Goal: Task Accomplishment & Management: Manage account settings

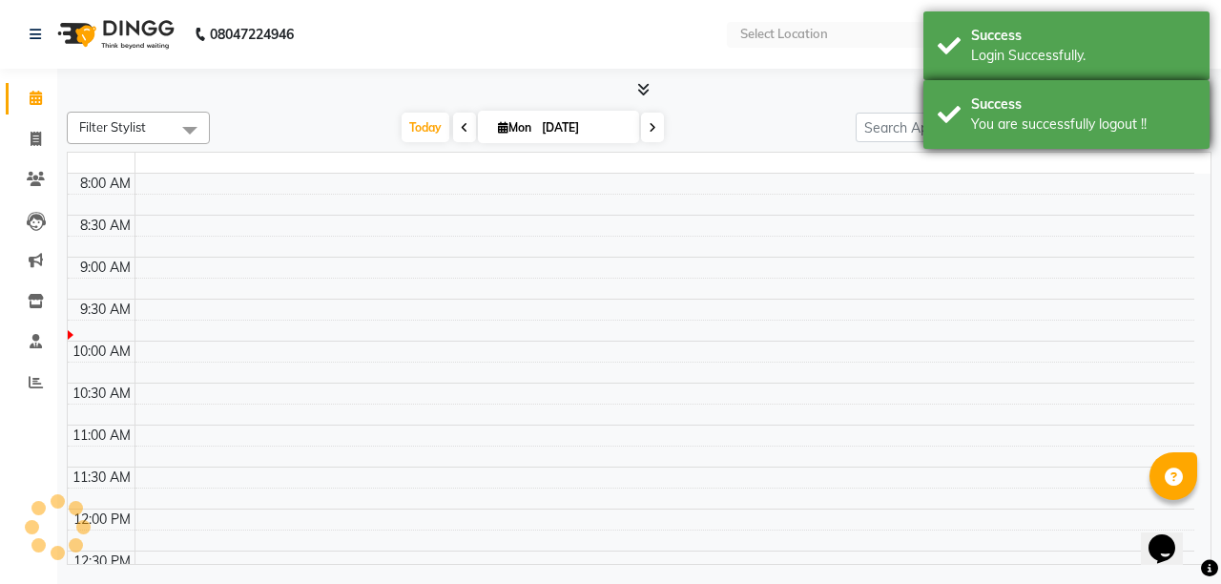
select select "en"
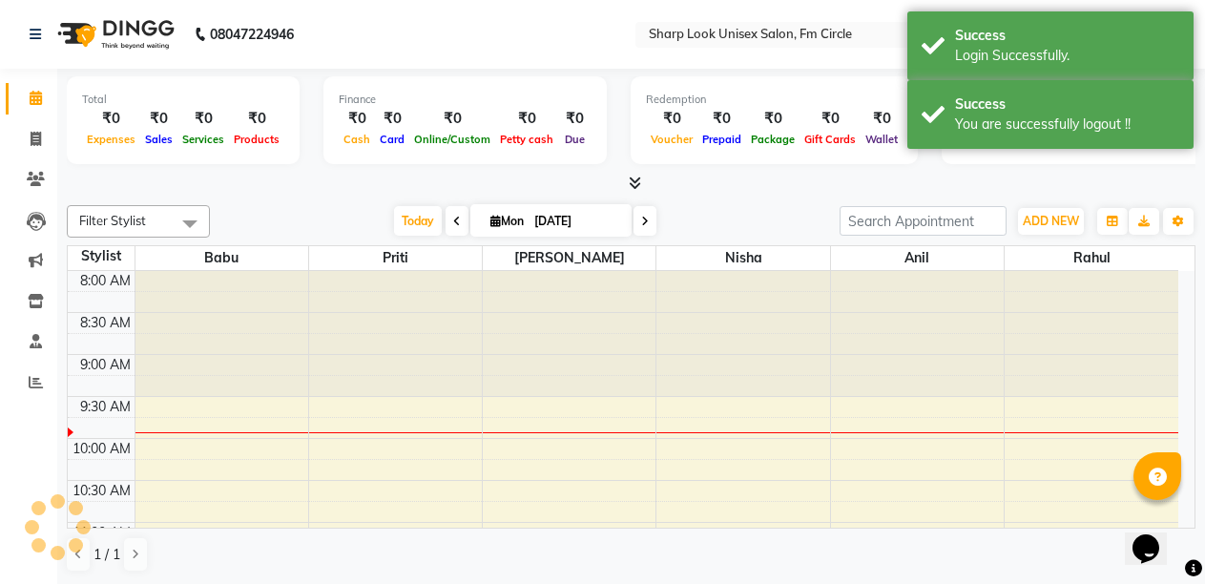
scroll to position [85, 0]
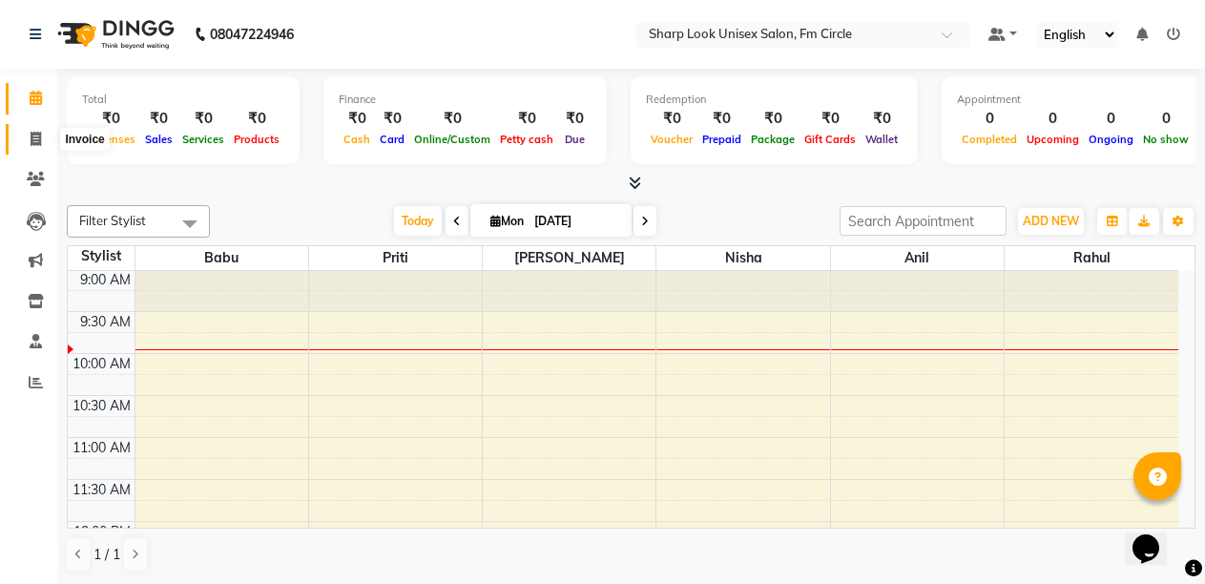
click at [36, 138] on icon at bounding box center [36, 139] width 10 height 14
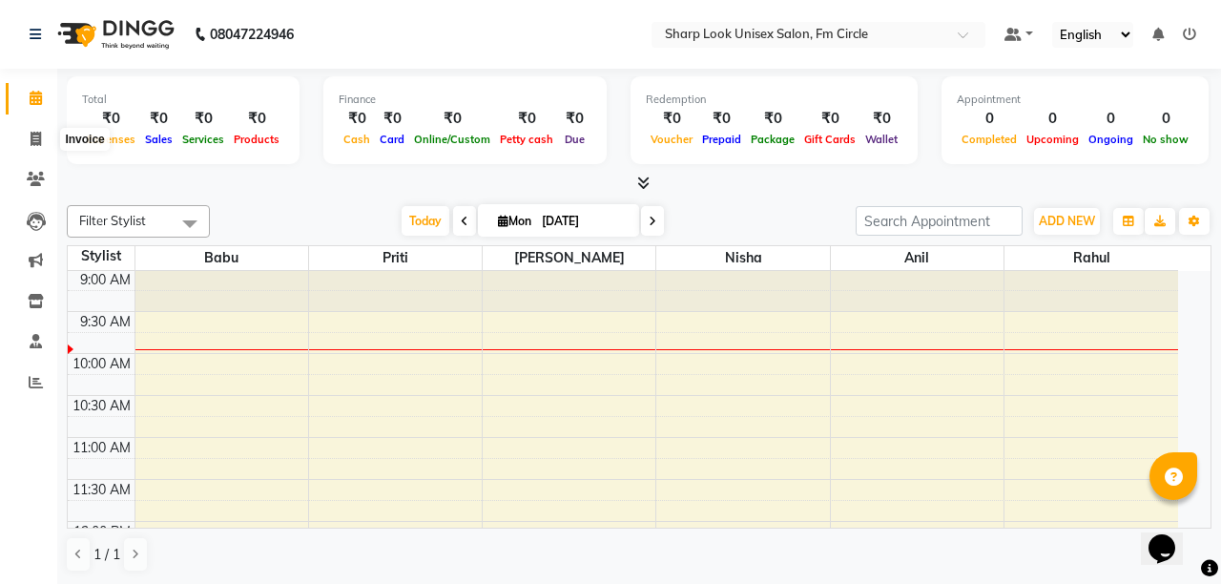
select select "service"
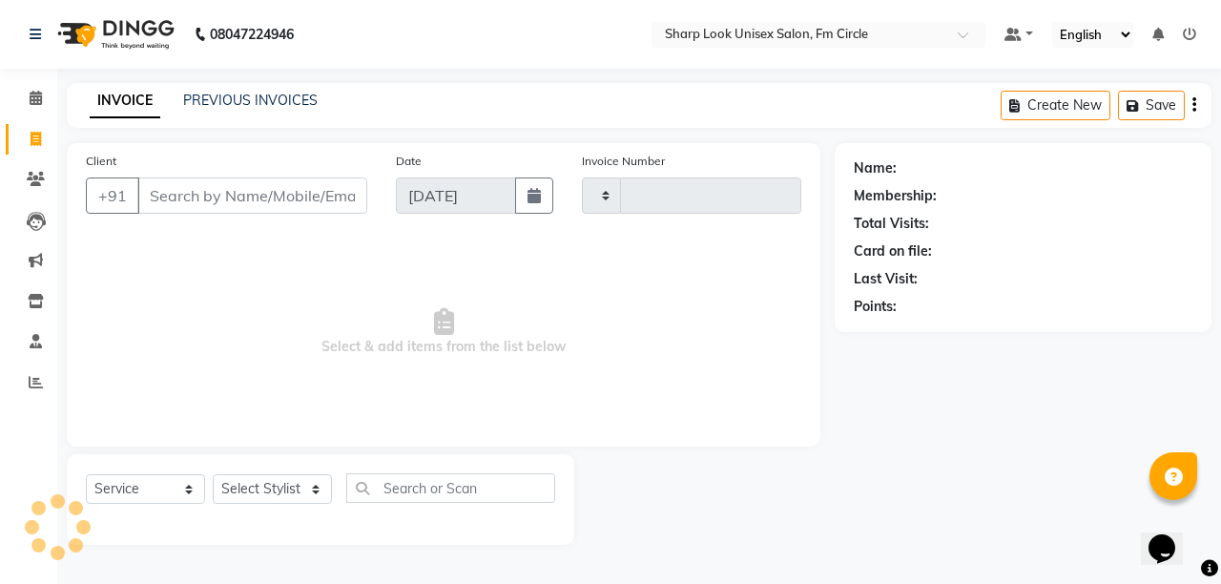
type input "2476"
select select "804"
click at [261, 106] on link "PREVIOUS INVOICES" at bounding box center [250, 100] width 135 height 17
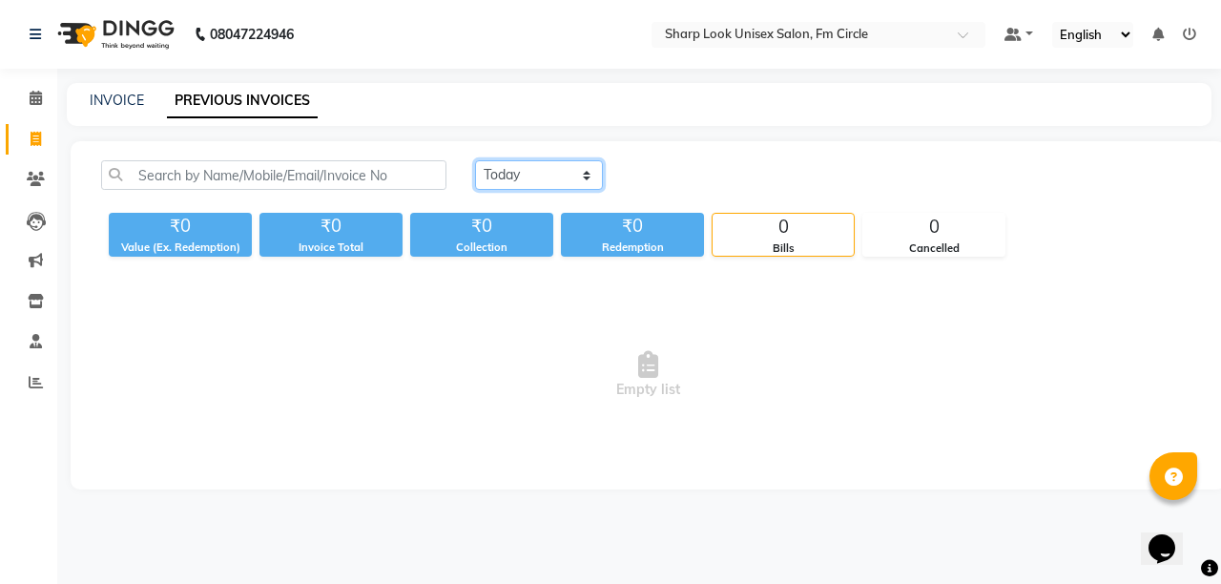
click at [564, 176] on select "[DATE] [DATE] Custom Range" at bounding box center [539, 175] width 128 height 30
select select "range"
click at [475, 160] on select "[DATE] [DATE] Custom Range" at bounding box center [539, 175] width 128 height 30
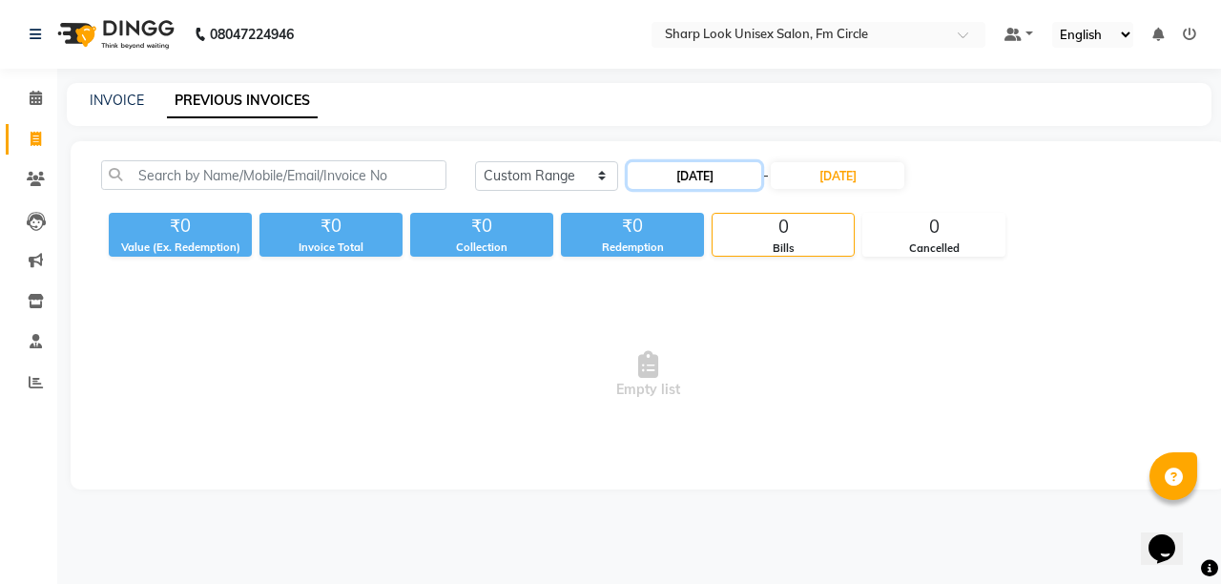
click at [728, 176] on input "[DATE]" at bounding box center [695, 175] width 134 height 27
select select "9"
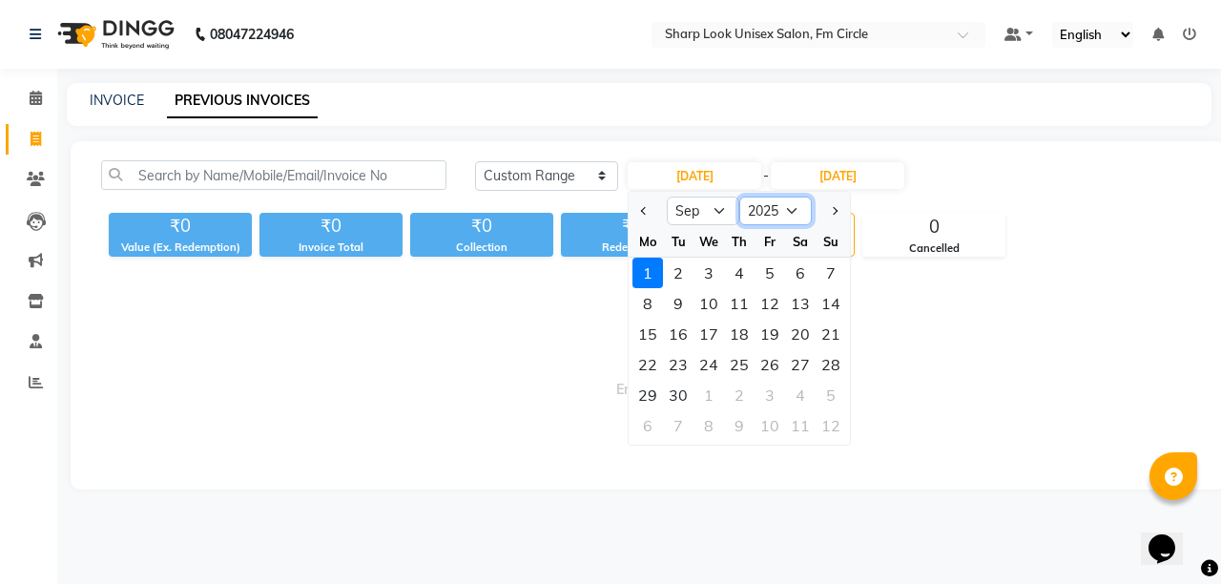
click at [800, 214] on select "2015 2016 2017 2018 2019 2020 2021 2022 2023 2024 2025 2026 2027 2028 2029 2030…" at bounding box center [775, 211] width 73 height 29
select select "2024"
click at [739, 197] on select "2015 2016 2017 2018 2019 2020 2021 2022 2023 2024 2025 2026 2027 2028 2029 2030…" at bounding box center [775, 211] width 73 height 29
click at [837, 276] on div "1" at bounding box center [831, 273] width 31 height 31
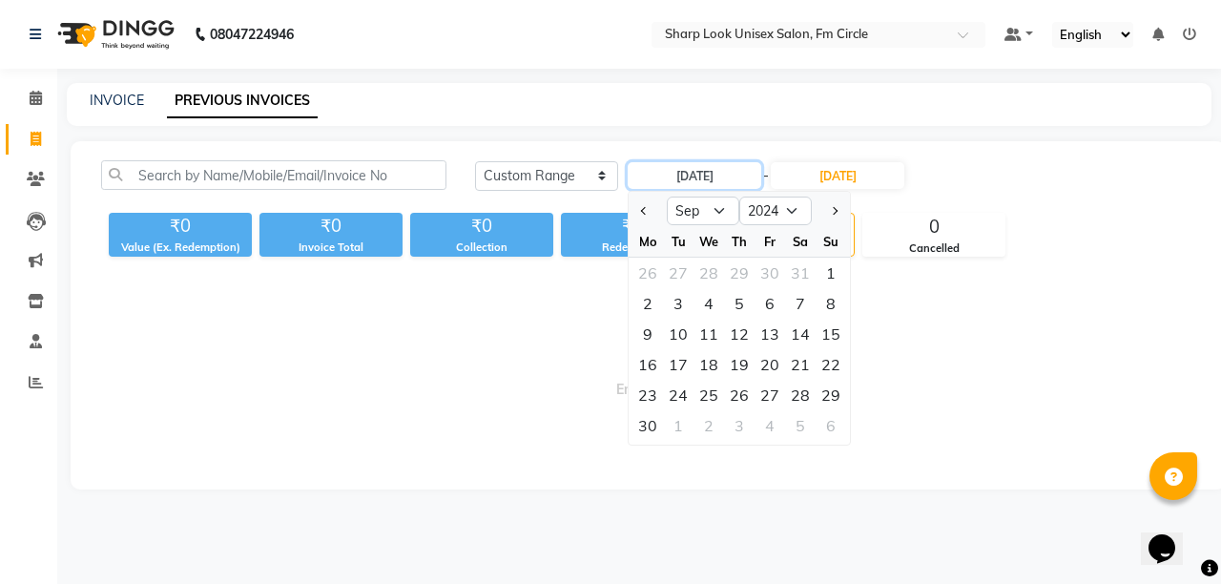
type input "[DATE]"
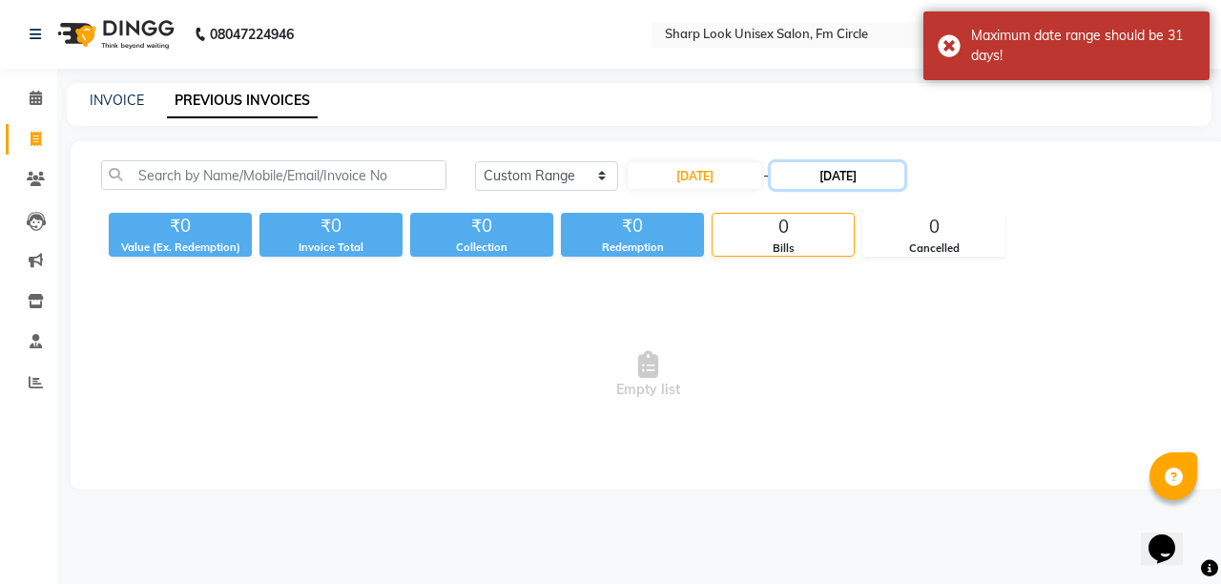
click at [844, 175] on input "[DATE]" at bounding box center [838, 175] width 134 height 27
select select "9"
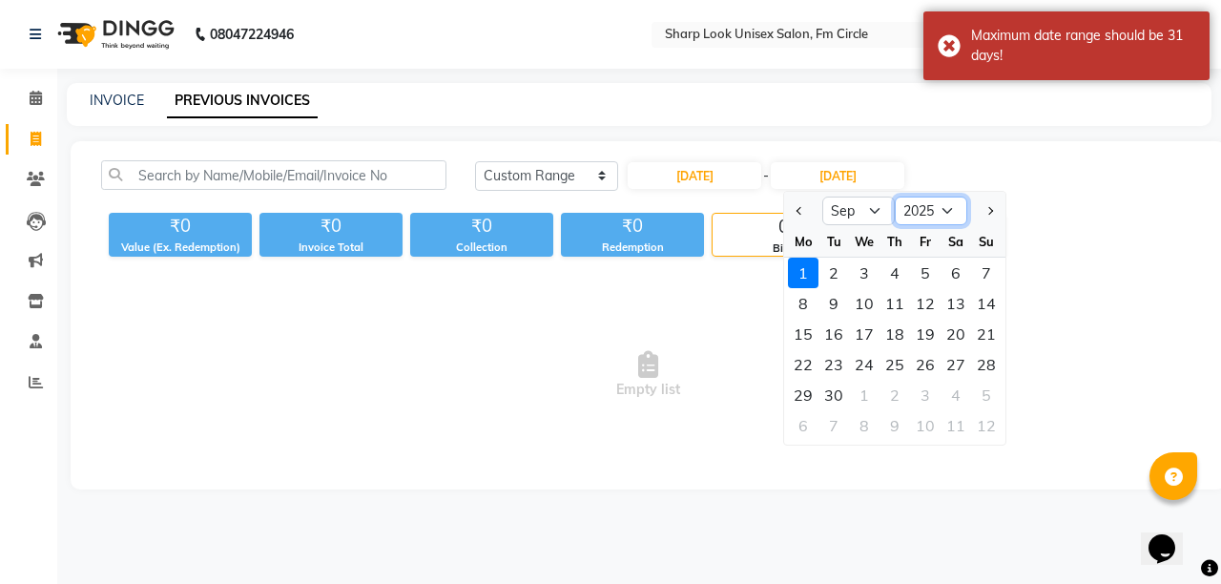
click at [955, 214] on select "2024 2025 2026 2027 2028 2029 2030 2031 2032 2033 2034 2035" at bounding box center [931, 211] width 73 height 29
select select "2024"
click at [895, 197] on select "2024 2025 2026 2027 2028 2029 2030 2031 2032 2033 2034 2035" at bounding box center [931, 211] width 73 height 29
click at [979, 265] on div "1" at bounding box center [986, 273] width 31 height 31
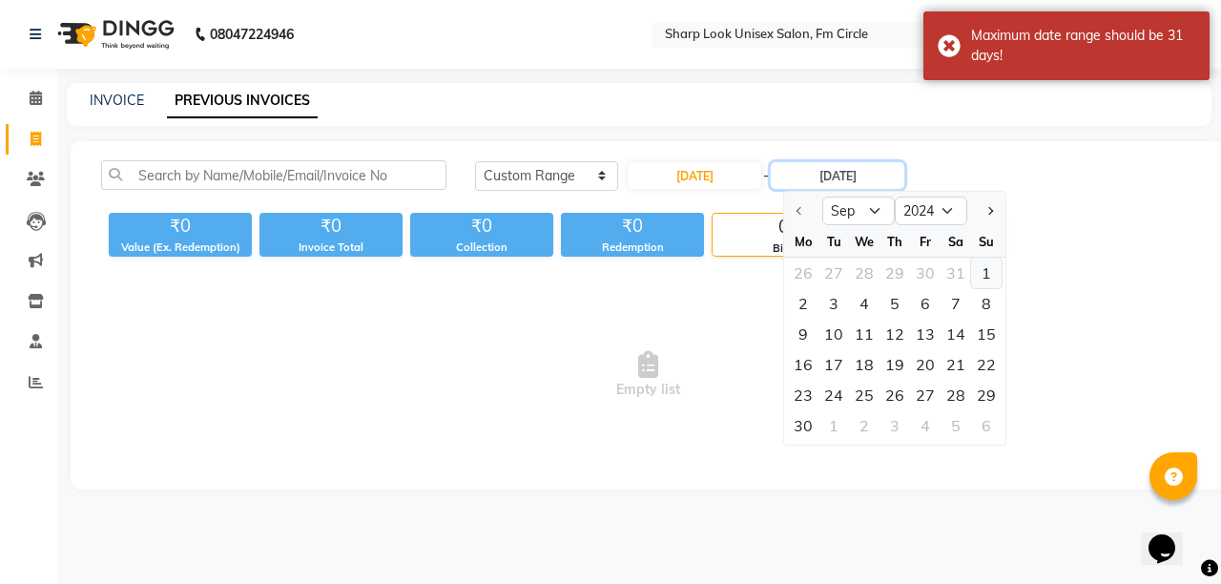
type input "[DATE]"
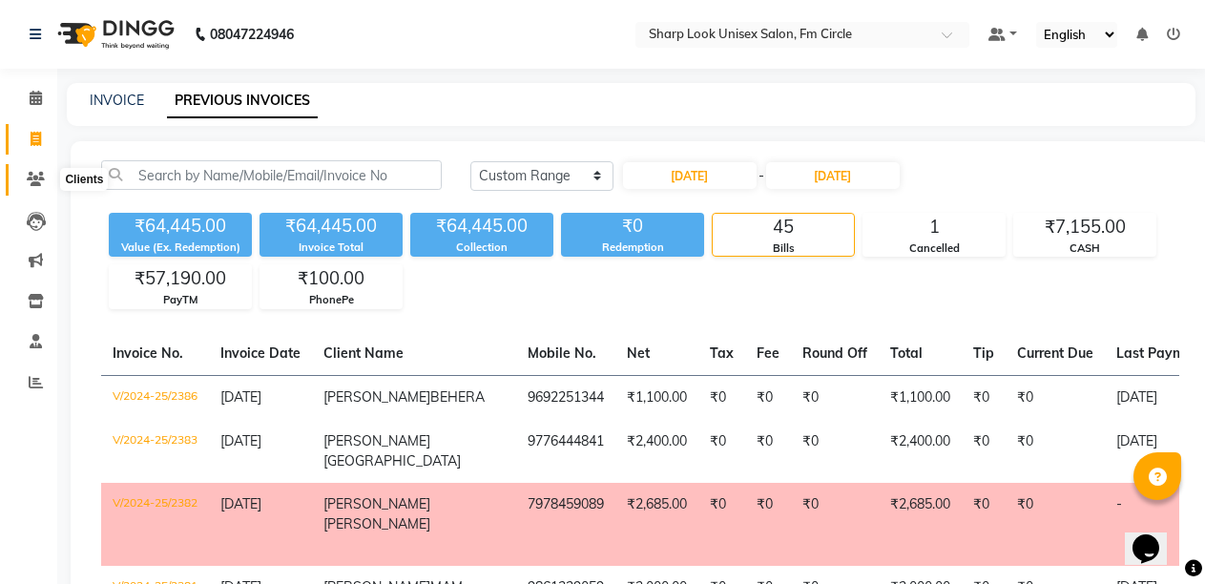
click at [37, 180] on icon at bounding box center [36, 179] width 18 height 14
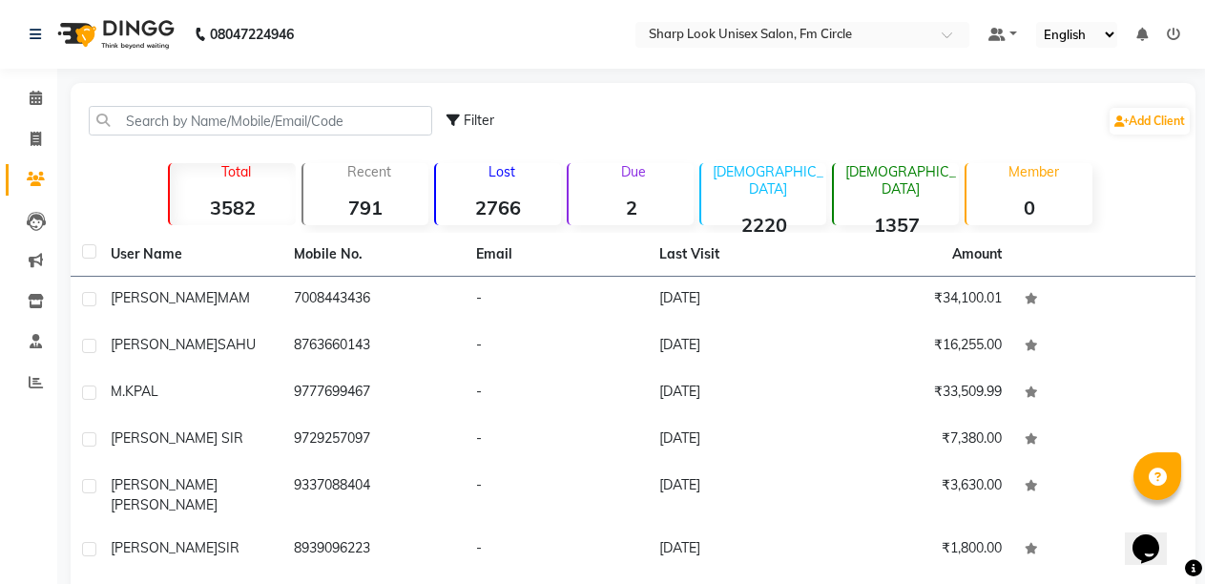
click at [634, 208] on strong "2" at bounding box center [631, 208] width 125 height 24
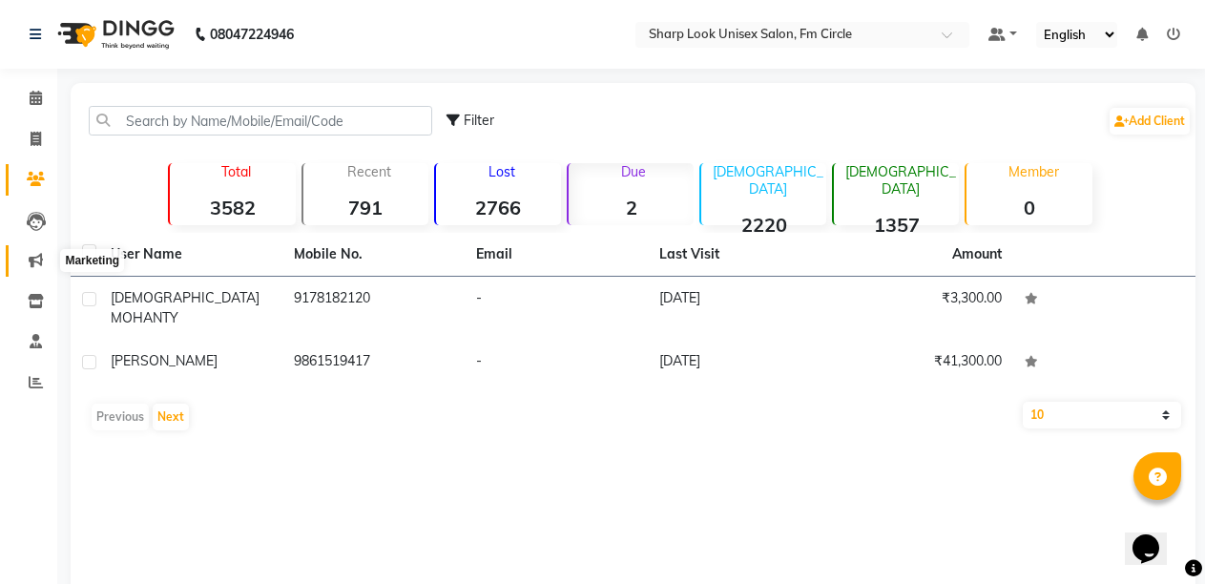
click at [28, 260] on span at bounding box center [35, 261] width 33 height 22
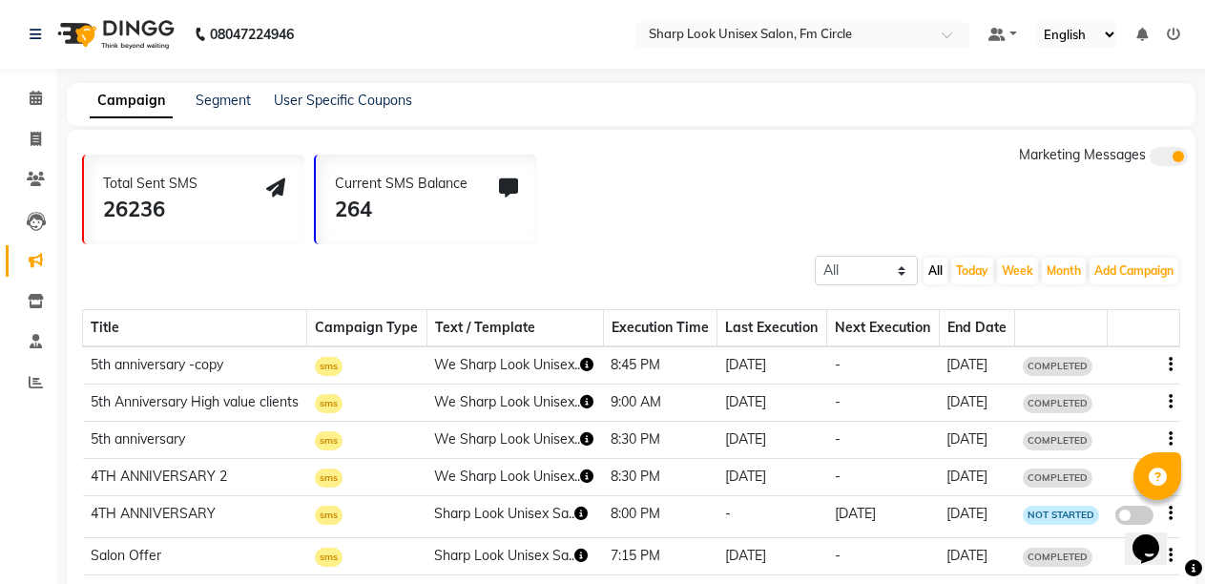
click at [1172, 38] on icon at bounding box center [1173, 34] width 13 height 13
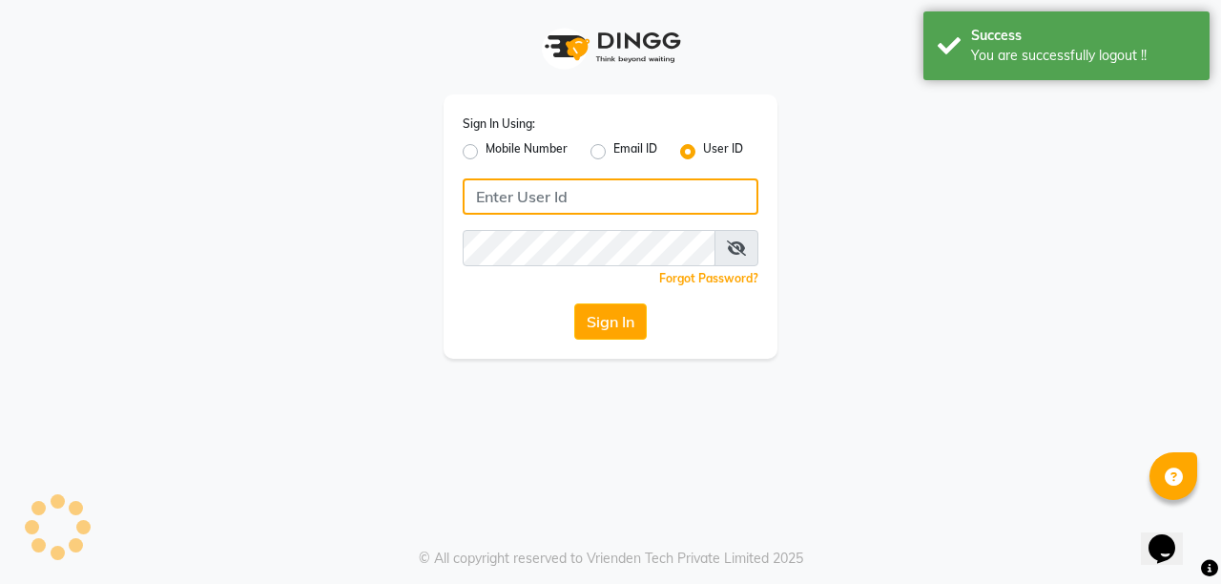
type input "8637218181"
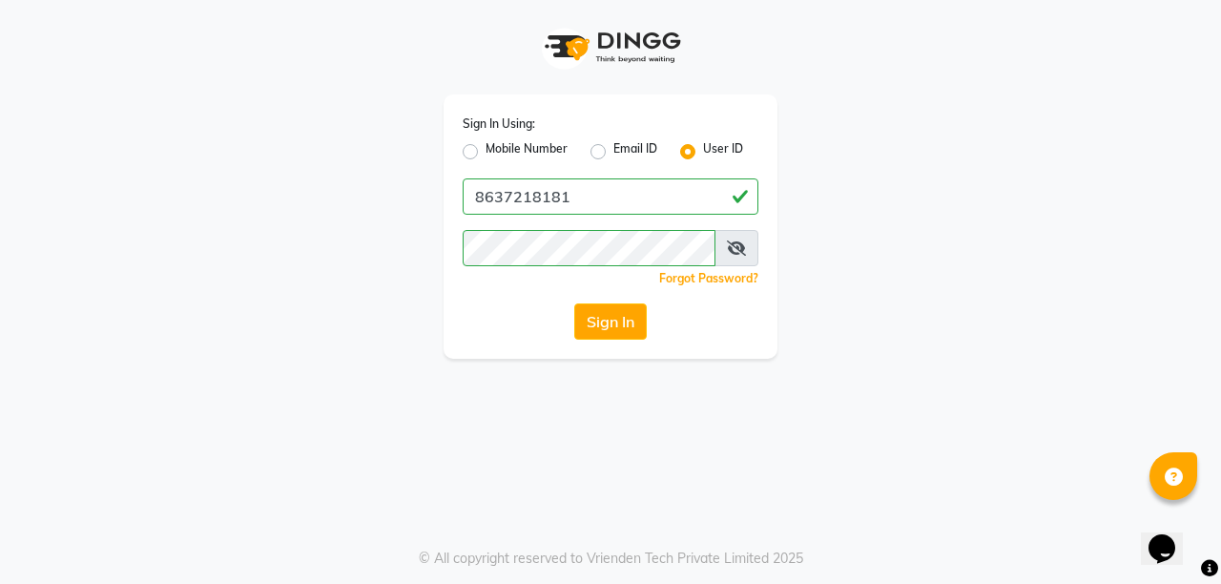
click at [486, 145] on label "Mobile Number" at bounding box center [527, 151] width 82 height 23
click at [486, 145] on input "Mobile Number" at bounding box center [492, 146] width 12 height 12
radio input "true"
radio input "false"
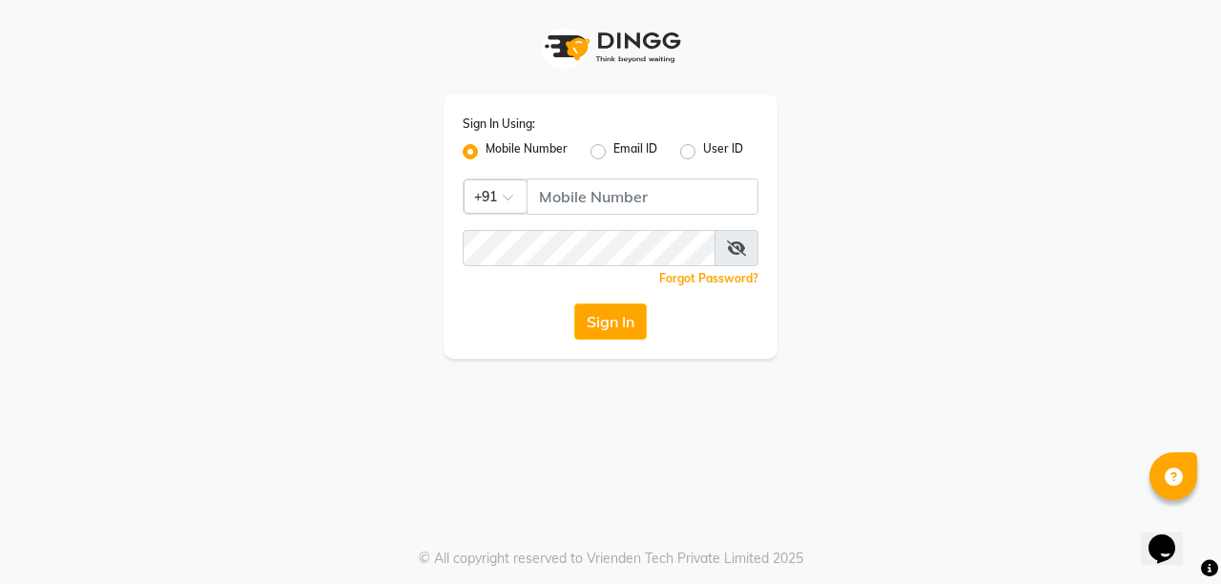
click at [703, 152] on label "User ID" at bounding box center [723, 151] width 40 height 23
click at [703, 152] on input "User ID" at bounding box center [709, 146] width 12 height 12
radio input "true"
radio input "false"
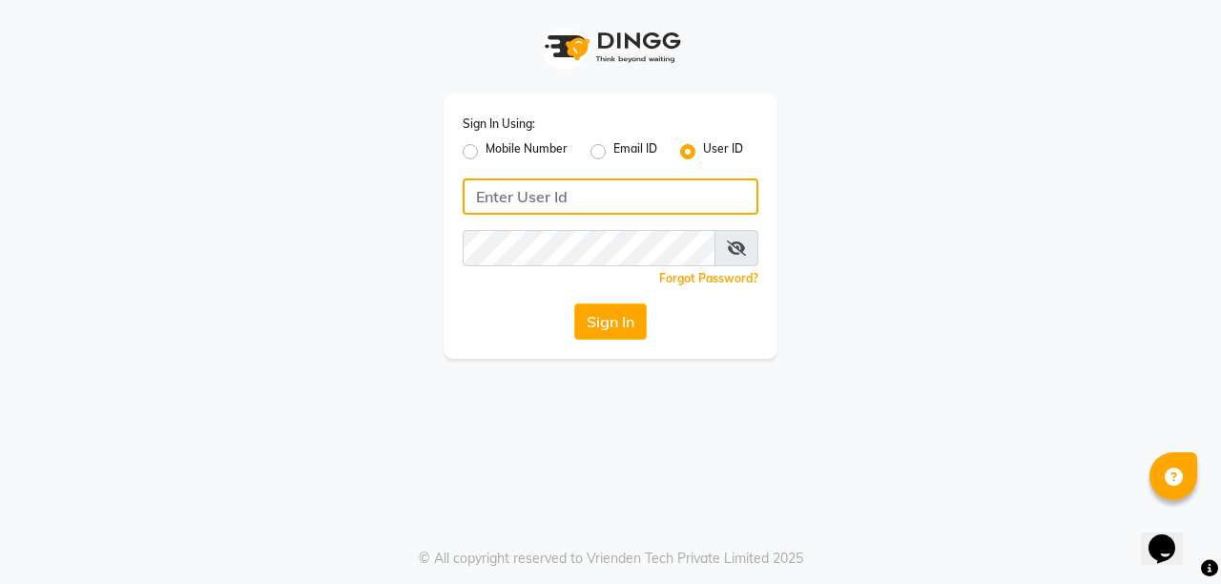
click at [612, 201] on input "Username" at bounding box center [611, 196] width 296 height 36
type input "S"
type input "satya"
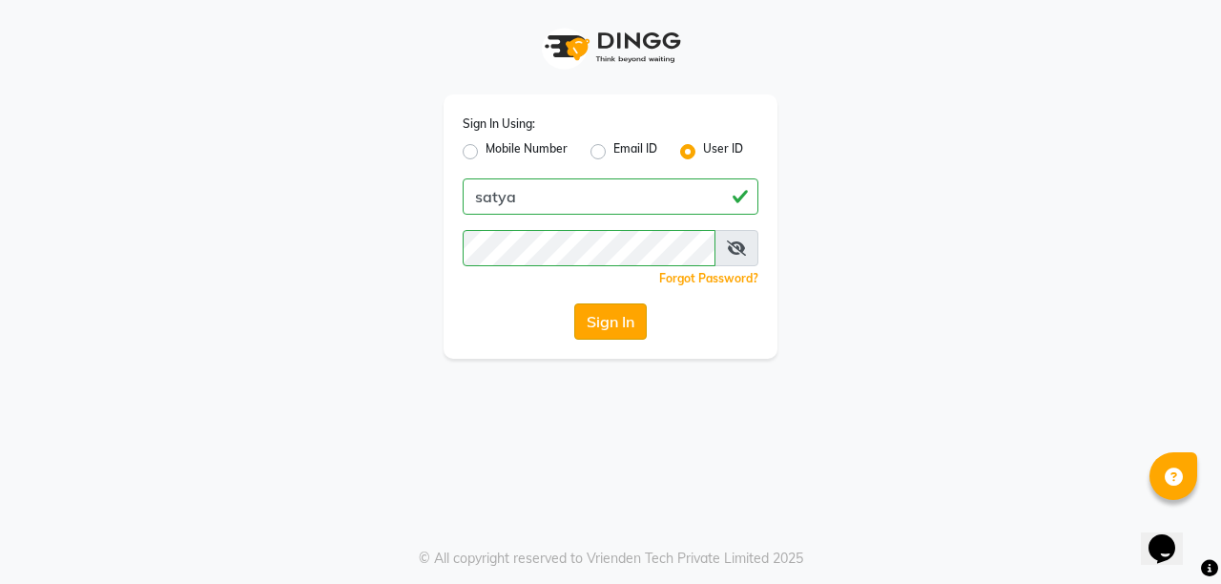
click at [609, 315] on button "Sign In" at bounding box center [610, 321] width 73 height 36
